Goal: Information Seeking & Learning: Learn about a topic

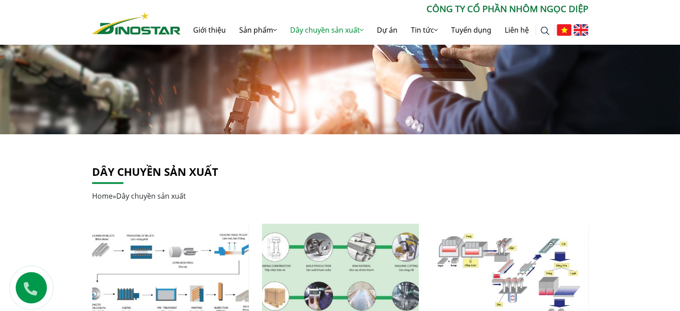
scroll to position [179, 0]
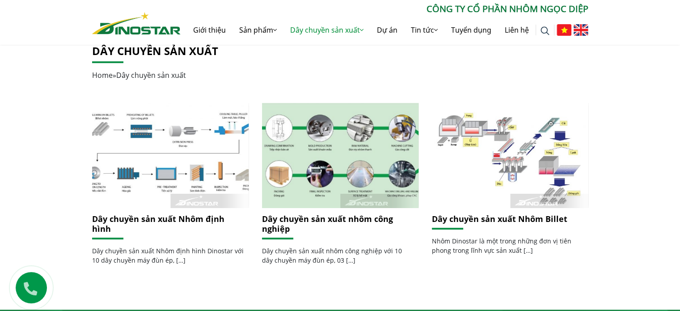
click at [311, 224] on link "Dây chuyền sản xuất nhôm công nghiệp" at bounding box center [327, 223] width 131 height 21
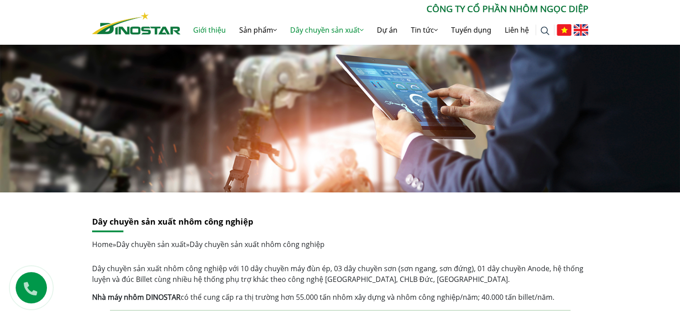
click at [215, 25] on link "Giới thiệu" at bounding box center [210, 30] width 46 height 29
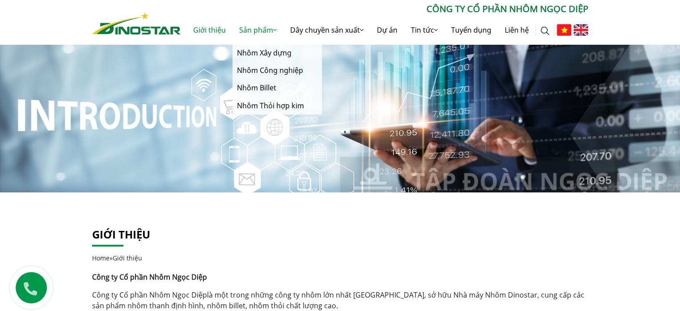
click at [255, 25] on link "Sản phẩm" at bounding box center [258, 30] width 51 height 29
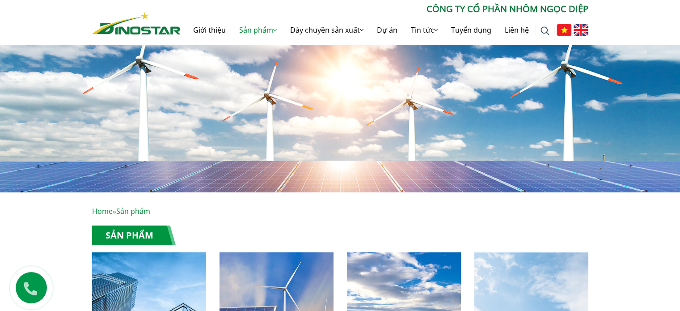
scroll to position [179, 0]
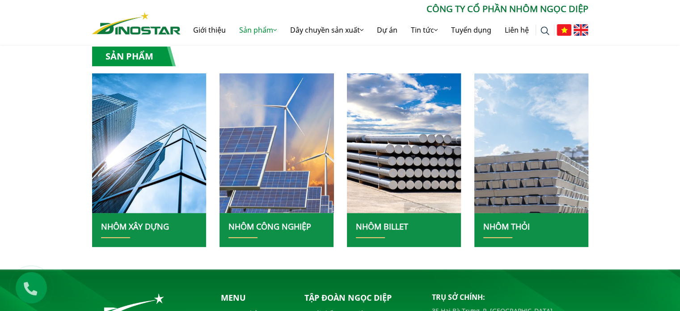
click at [303, 159] on img at bounding box center [277, 142] width 122 height 149
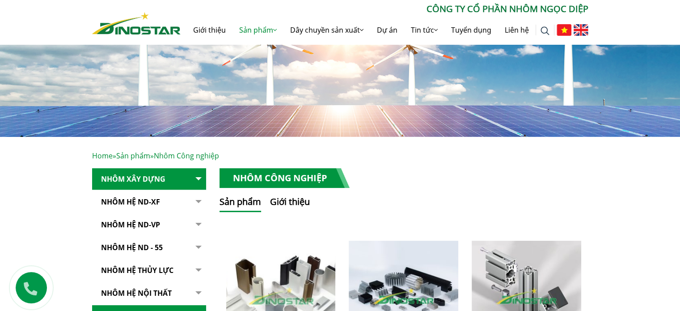
scroll to position [224, 0]
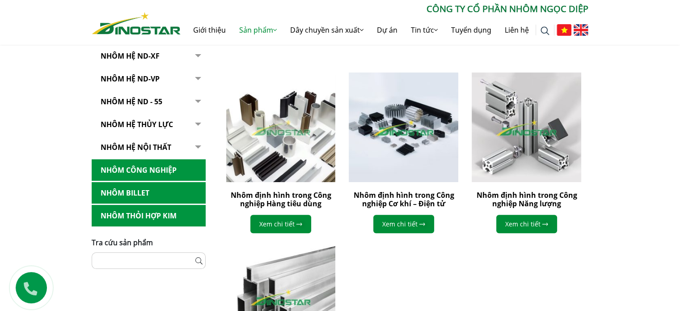
click at [136, 102] on link "NHÔM HỆ ND - 55" at bounding box center [149, 102] width 114 height 22
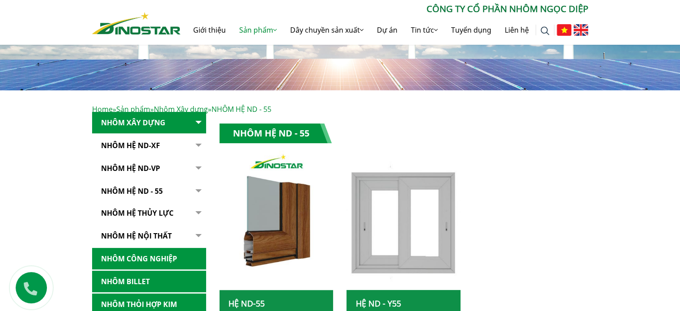
scroll to position [224, 0]
